Goal: Information Seeking & Learning: Learn about a topic

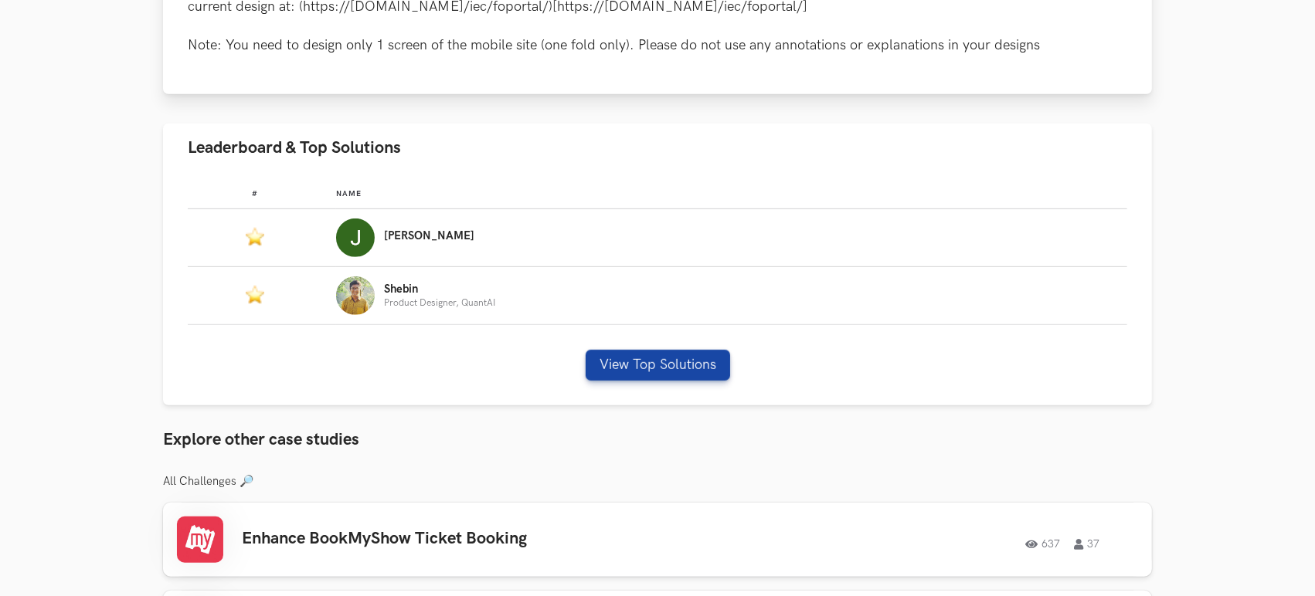
scroll to position [833, 0]
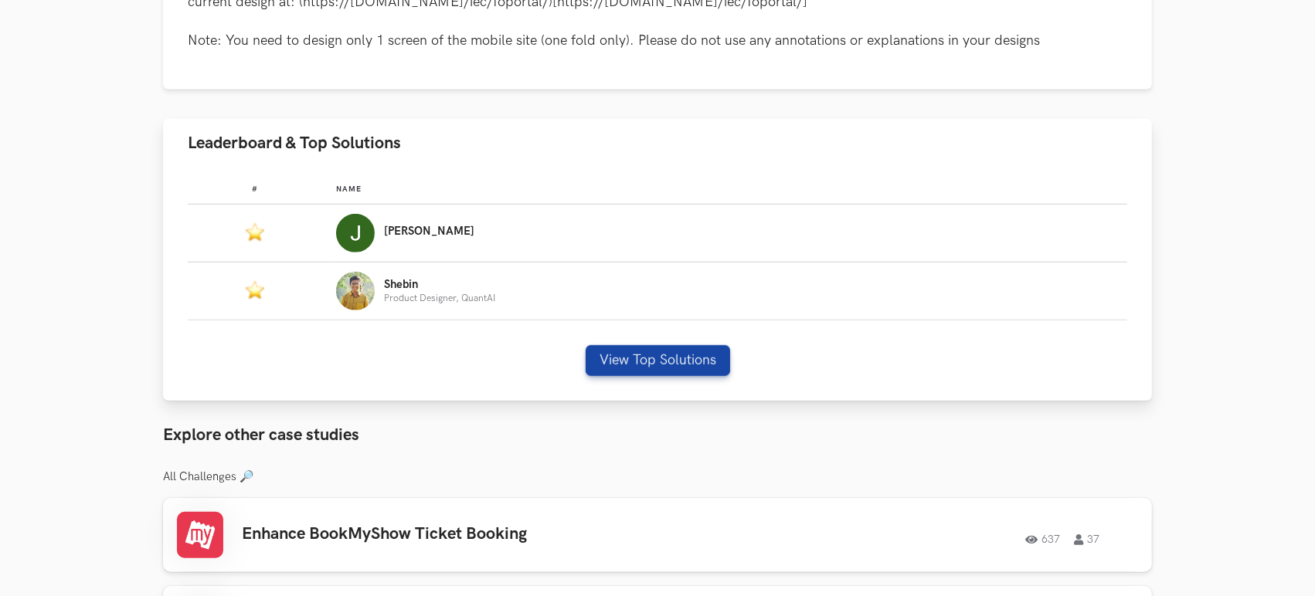
click at [395, 233] on p "[PERSON_NAME]" at bounding box center [429, 232] width 90 height 12
click at [624, 360] on button "View Top Solutions" at bounding box center [658, 360] width 144 height 31
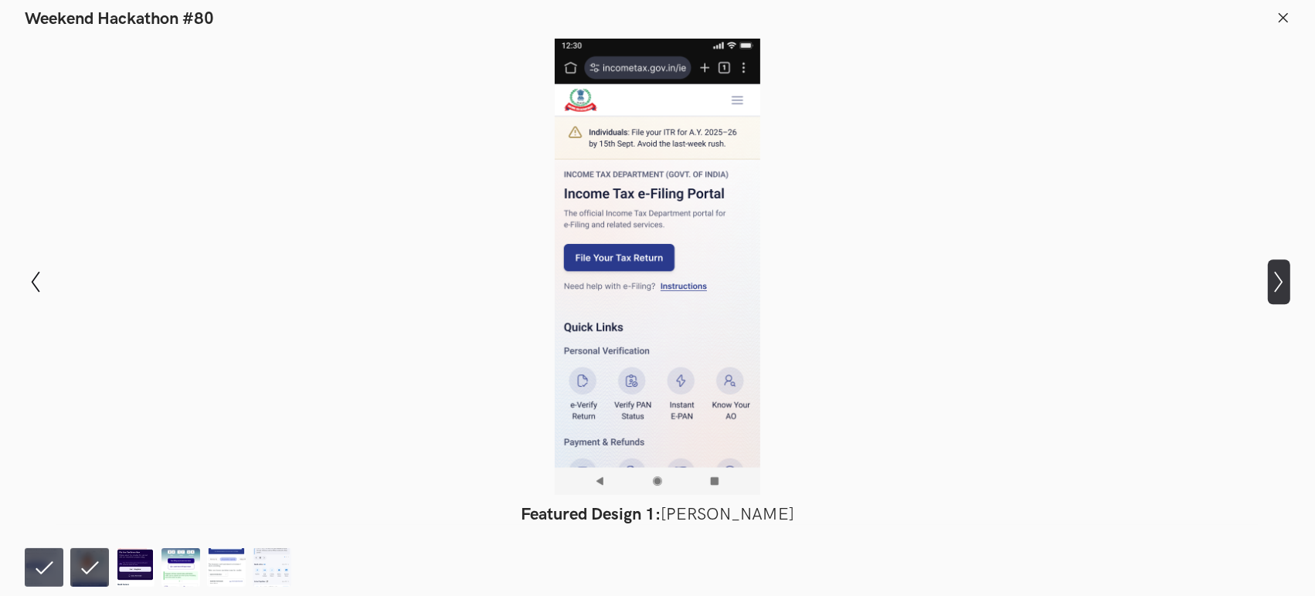
click at [1182, 278] on icon at bounding box center [1279, 282] width 8 height 22
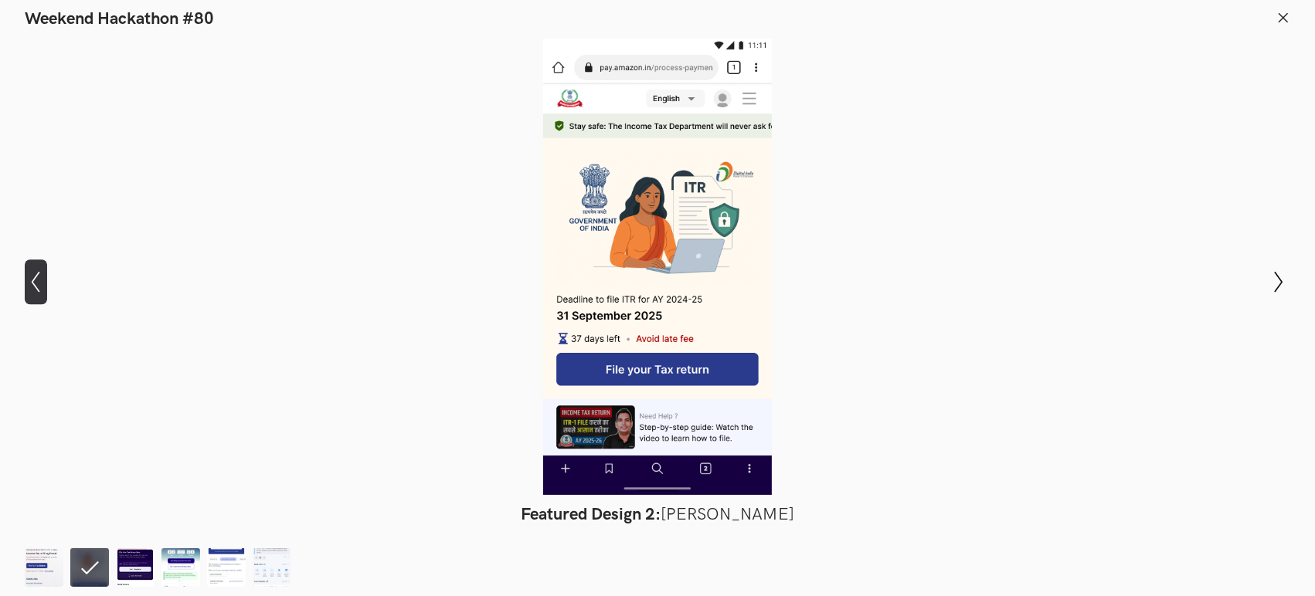
click at [34, 277] on icon "Show previous slide" at bounding box center [36, 282] width 22 height 22
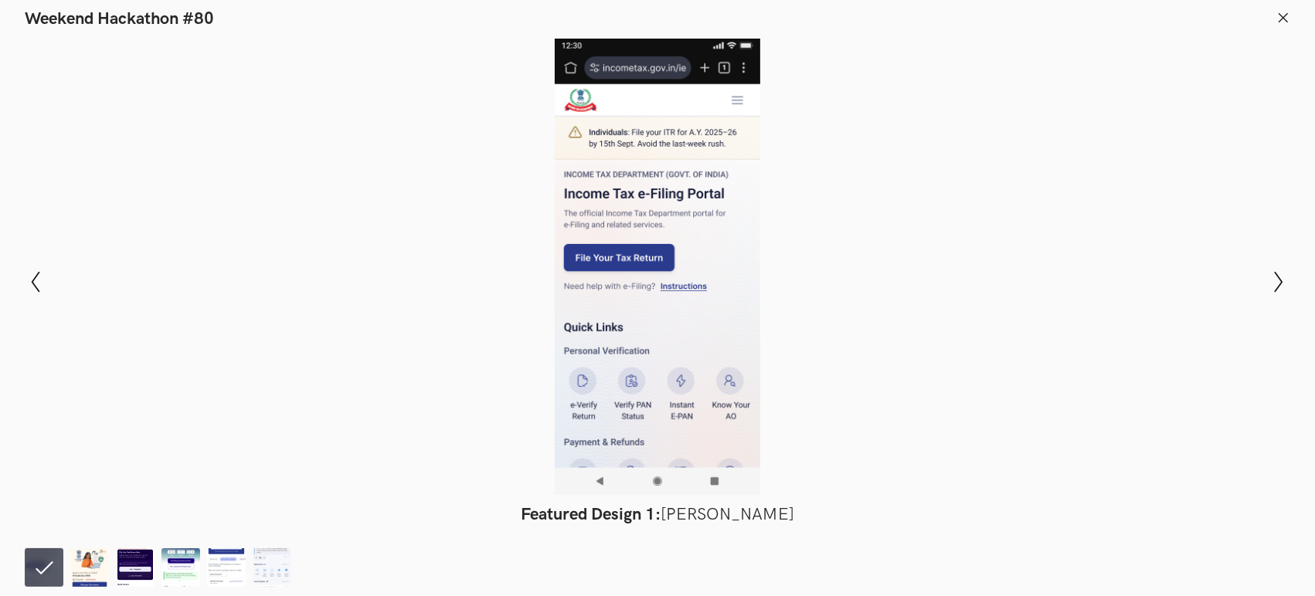
click at [1182, 295] on div "Modal Gallery Slideshow Featured Design 1: [PERSON_NAME] Featured Design 2: [PE…" at bounding box center [657, 281] width 1315 height 505
click at [1182, 284] on icon "Show next slide" at bounding box center [1279, 282] width 22 height 22
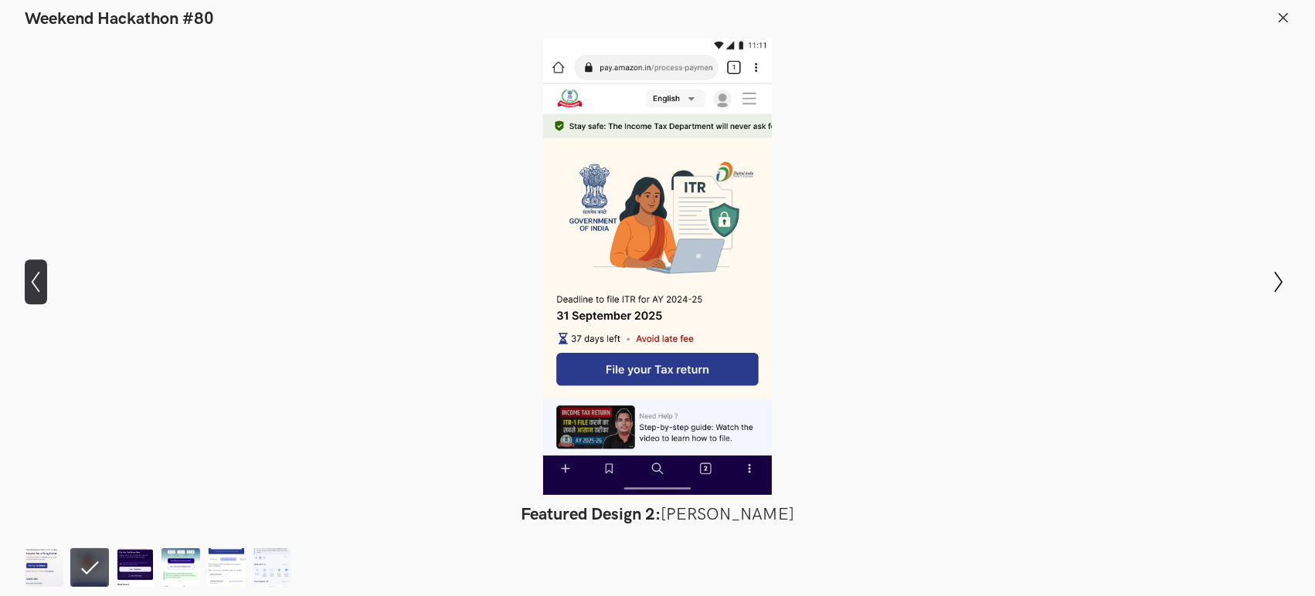
click at [29, 283] on icon "Show previous slide" at bounding box center [36, 282] width 22 height 22
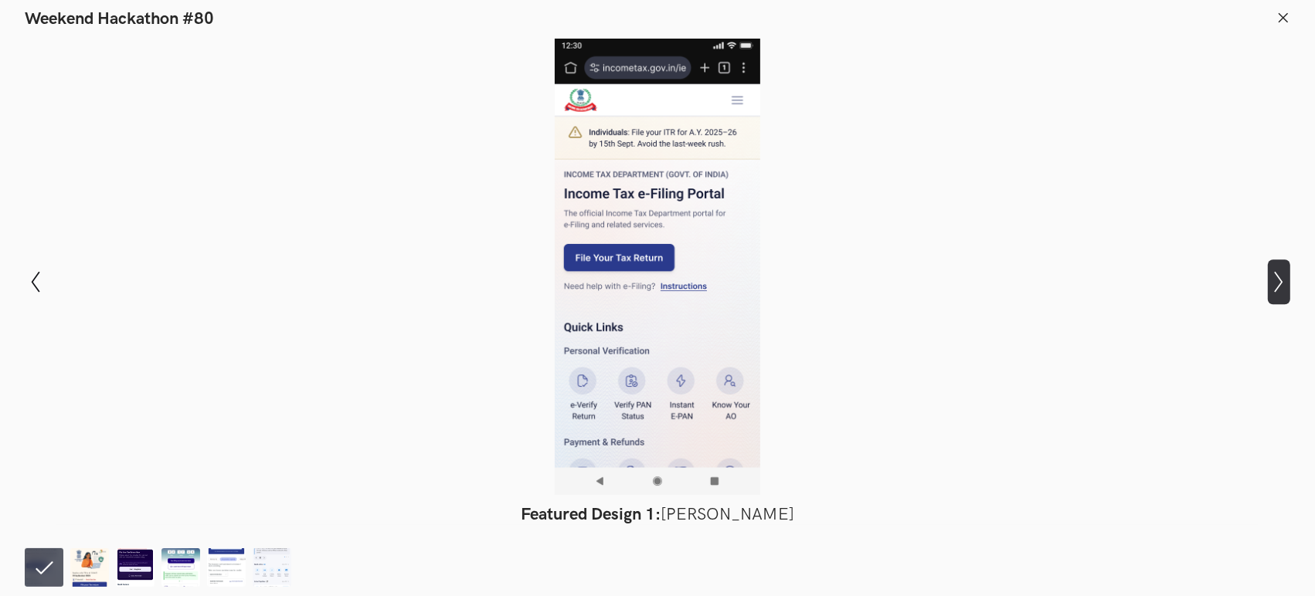
click at [1182, 275] on icon "Show next slide" at bounding box center [1279, 282] width 22 height 22
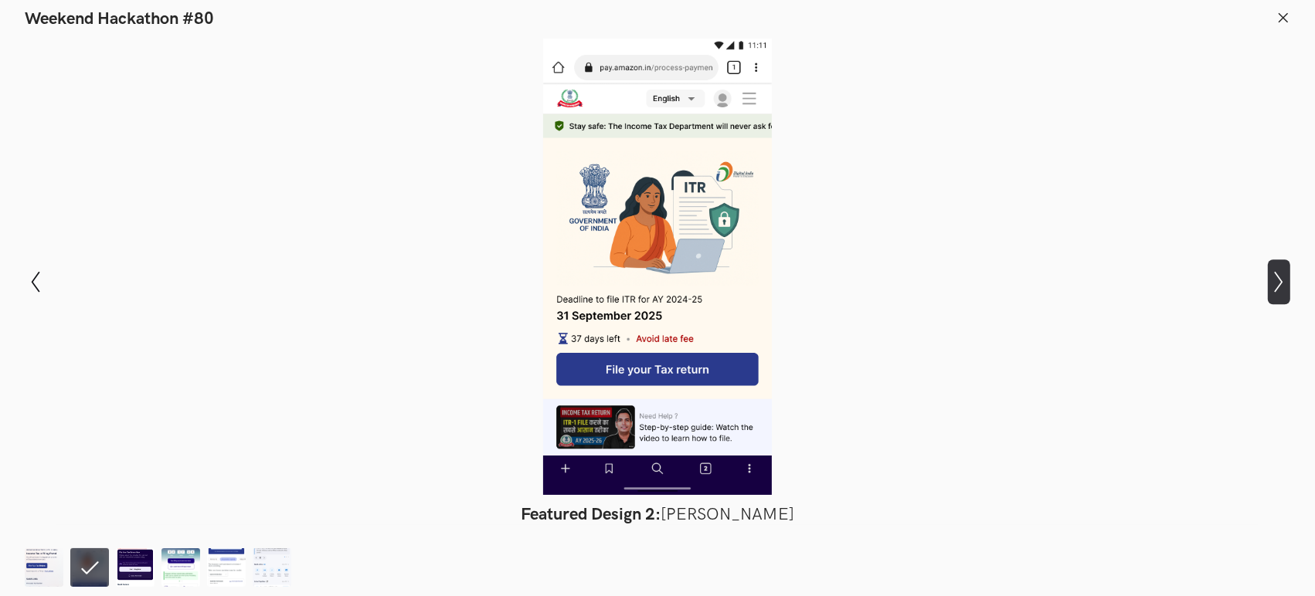
click at [1182, 275] on icon "Show next slide" at bounding box center [1279, 282] width 22 height 22
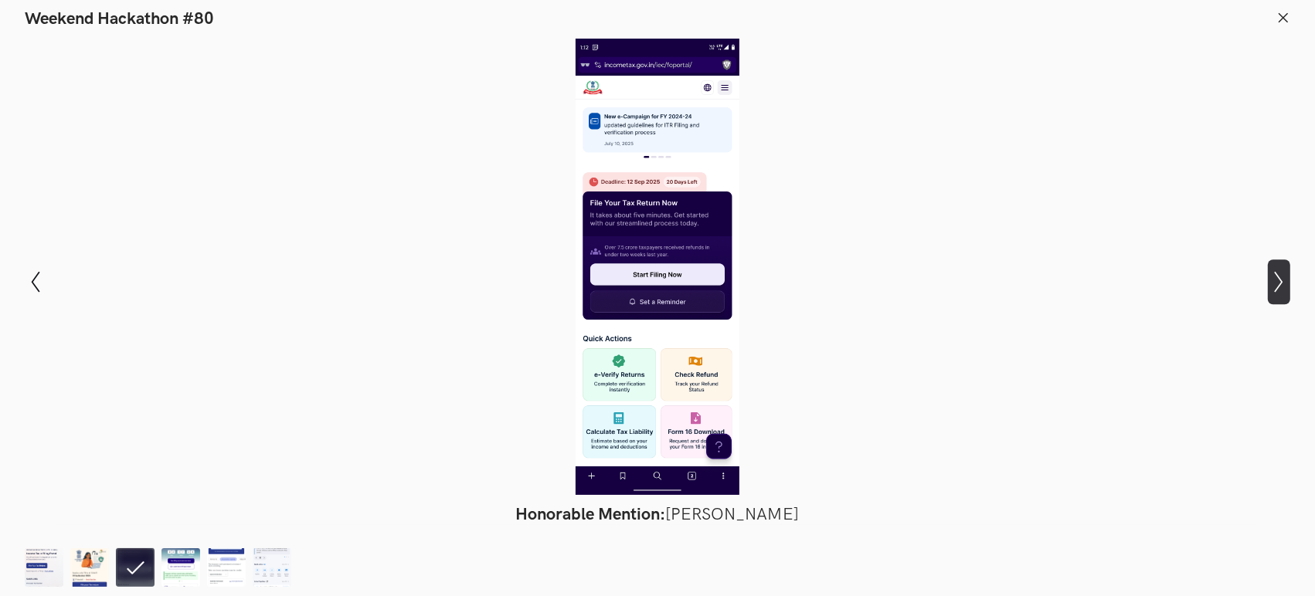
click at [1182, 275] on icon "Show next slide" at bounding box center [1279, 282] width 22 height 22
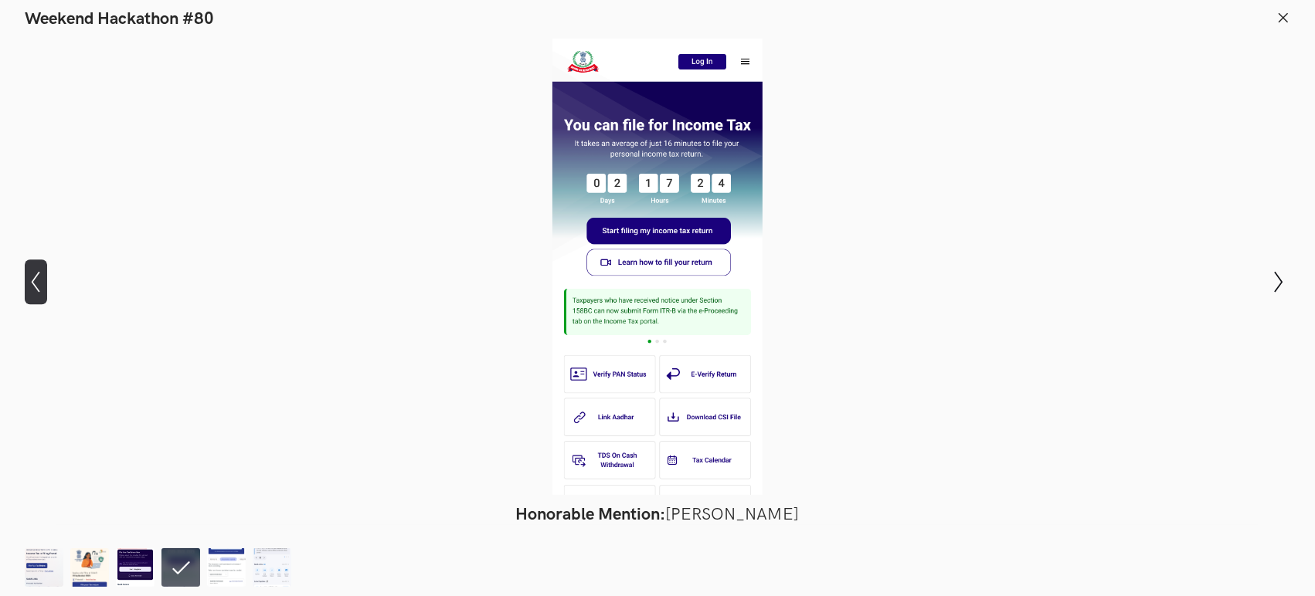
click at [37, 285] on icon "Show previous slide" at bounding box center [36, 282] width 22 height 22
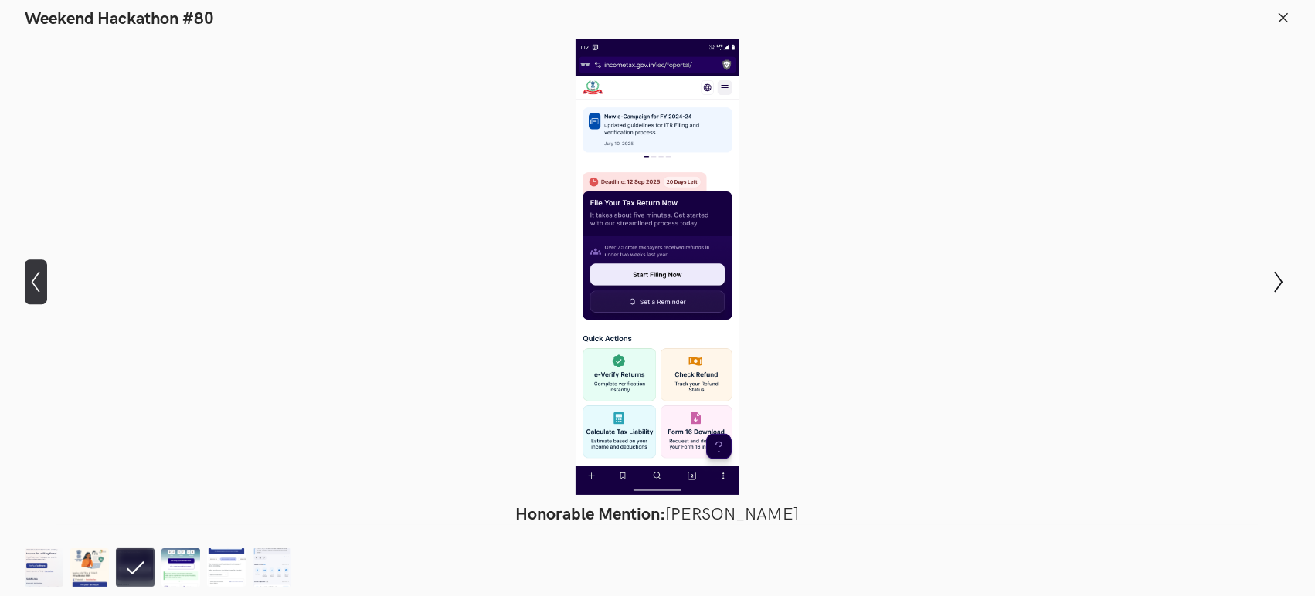
click at [37, 285] on icon "Show previous slide" at bounding box center [36, 282] width 22 height 22
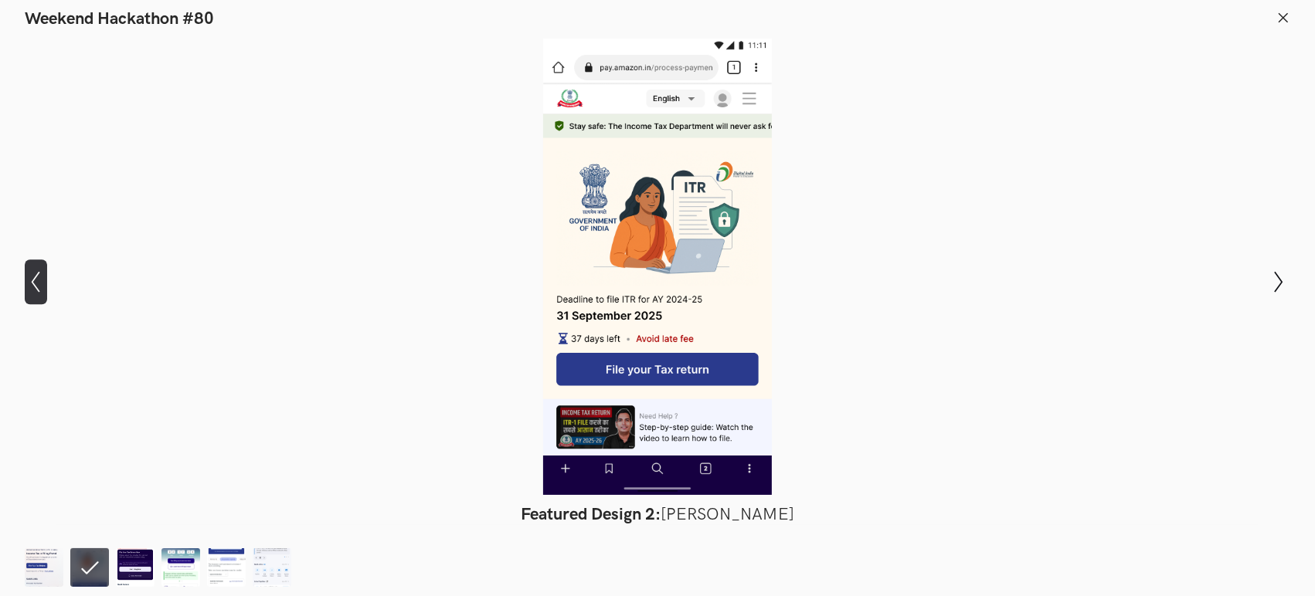
click at [37, 285] on icon "Show previous slide" at bounding box center [36, 282] width 22 height 22
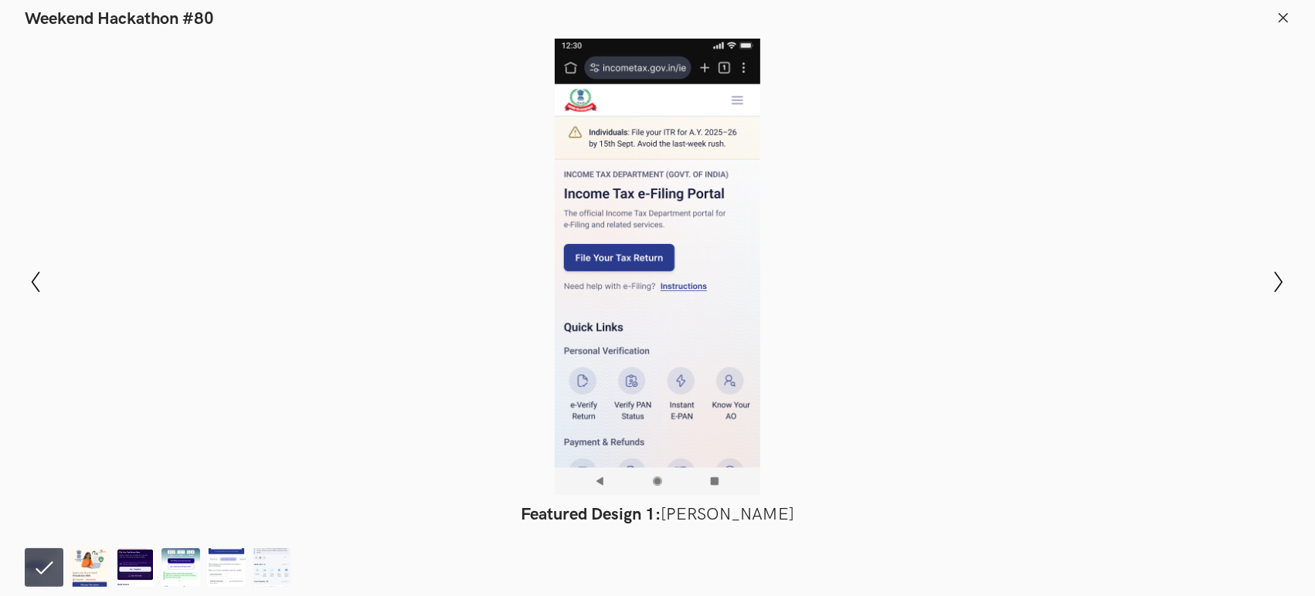
click at [352, 385] on div at bounding box center [657, 267] width 1202 height 457
click at [502, 160] on div at bounding box center [657, 267] width 1202 height 457
click at [1182, 19] on icon at bounding box center [1283, 18] width 14 height 14
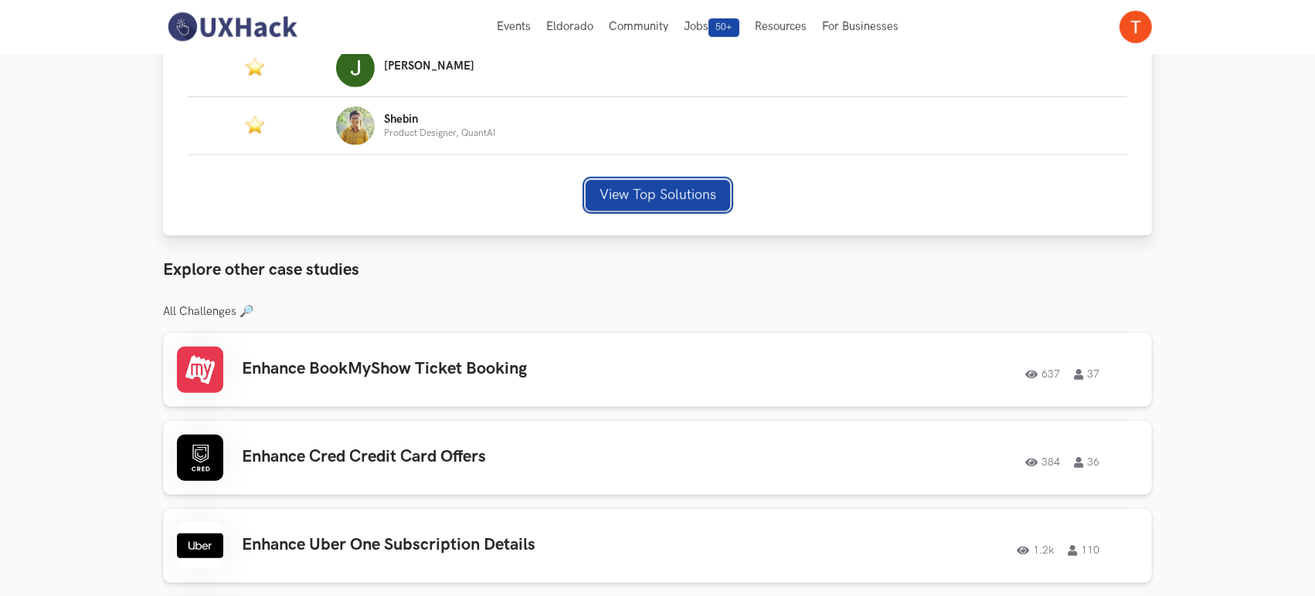
scroll to position [945, 0]
